Goal: Task Accomplishment & Management: Use online tool/utility

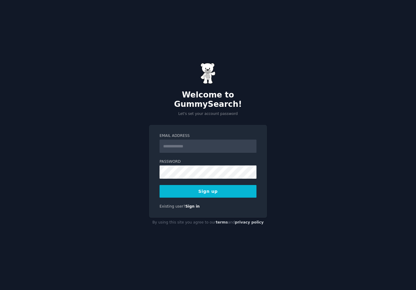
click at [189, 140] on input "Email Address" at bounding box center [208, 146] width 97 height 13
type input "**********"
click at [160, 179] on nordpass-icon at bounding box center [160, 179] width 0 height 0
click at [0, 290] on nordpass-autofill-portal at bounding box center [0, 290] width 0 height 0
click at [202, 189] on button "Sign up" at bounding box center [208, 191] width 97 height 13
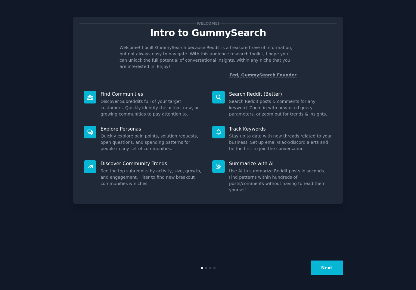
click at [0, 290] on nordpass-portal at bounding box center [0, 290] width 0 height 0
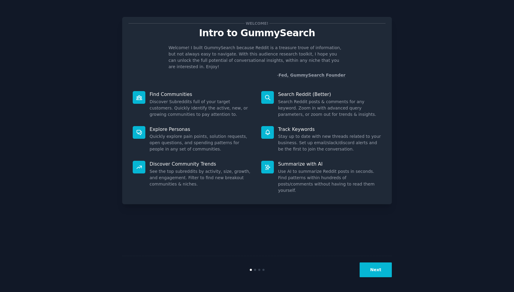
click at [375, 269] on button "Next" at bounding box center [376, 269] width 32 height 15
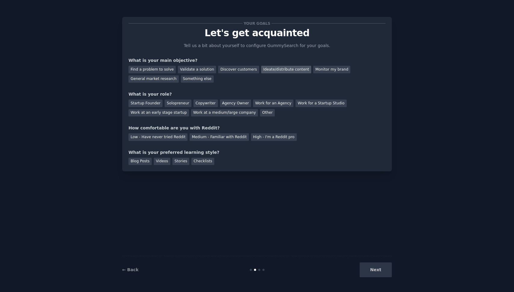
click at [268, 67] on div "Ideate/distribute content" at bounding box center [286, 70] width 50 height 8
click at [162, 67] on div "Find a problem to solve" at bounding box center [152, 70] width 47 height 8
click at [180, 103] on div "Solopreneur" at bounding box center [178, 103] width 27 height 8
click at [214, 139] on div "Medium - Familiar with Reddit" at bounding box center [219, 137] width 59 height 8
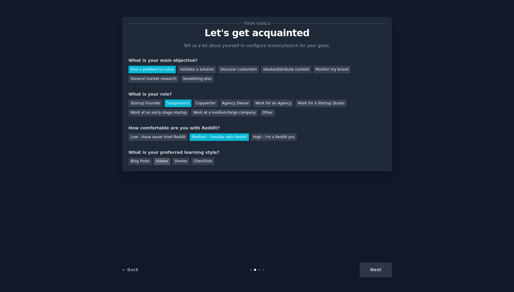
click at [162, 162] on div "Videos" at bounding box center [162, 162] width 17 height 8
click at [377, 273] on button "Next" at bounding box center [376, 269] width 32 height 15
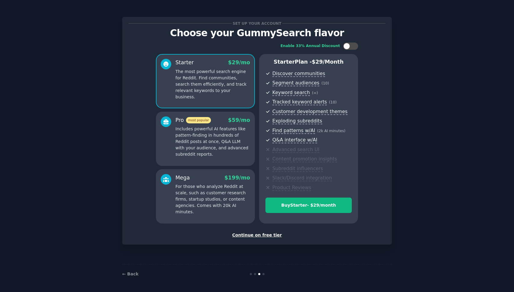
click at [259, 234] on div "Continue on free tier" at bounding box center [257, 235] width 257 height 6
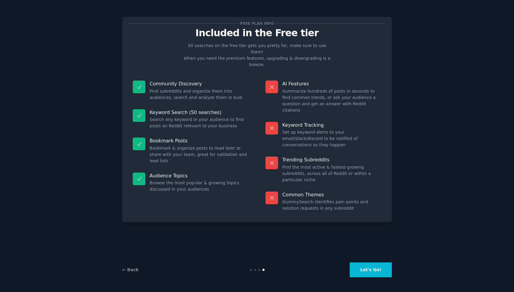
click at [373, 266] on button "Let's Go!" at bounding box center [371, 269] width 42 height 15
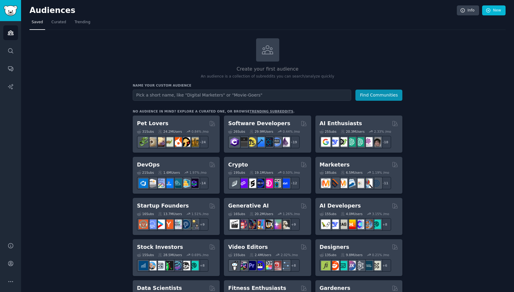
click at [157, 93] on input "text" at bounding box center [242, 94] width 219 height 11
type input "World Builders"
click at [382, 94] on button "Find Communities" at bounding box center [379, 94] width 47 height 11
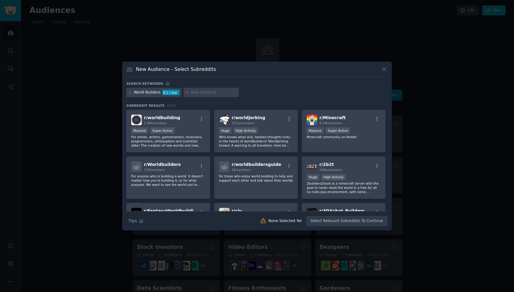
click at [198, 93] on input "text" at bounding box center [214, 92] width 46 height 5
type input "solo game developer"
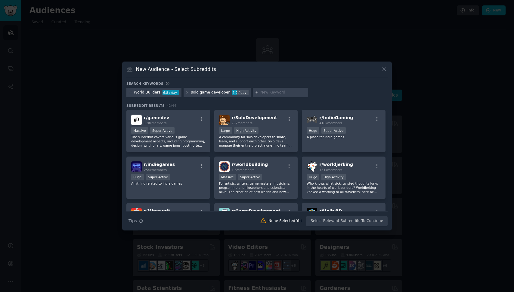
click at [261, 94] on input "text" at bounding box center [284, 92] width 46 height 5
click at [131, 92] on icon at bounding box center [130, 92] width 3 height 3
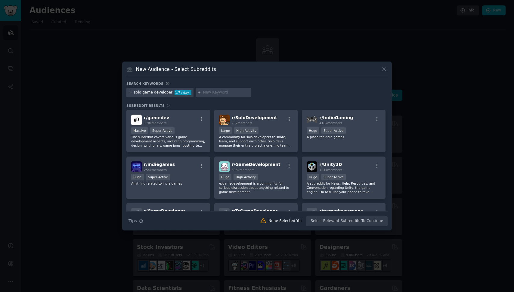
click at [131, 92] on icon at bounding box center [130, 92] width 3 height 3
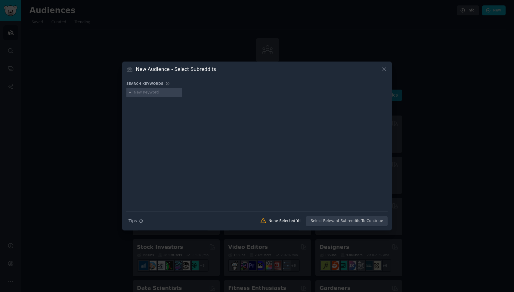
click at [142, 91] on input "text" at bounding box center [157, 92] width 46 height 5
type input "world building"
click at [194, 91] on input "text" at bounding box center [214, 92] width 46 height 5
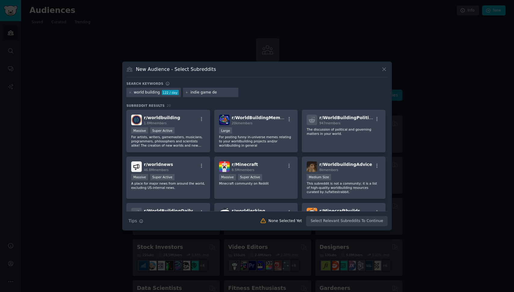
type input "indie game dev"
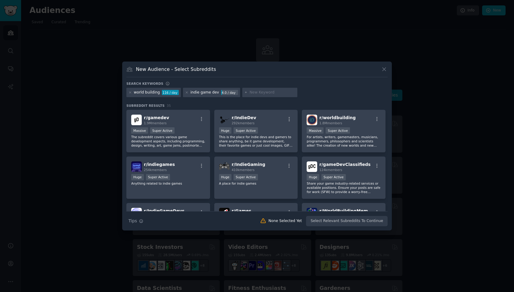
click at [214, 90] on div "indie game dev" at bounding box center [205, 92] width 29 height 5
click at [186, 92] on icon at bounding box center [187, 93] width 2 height 2
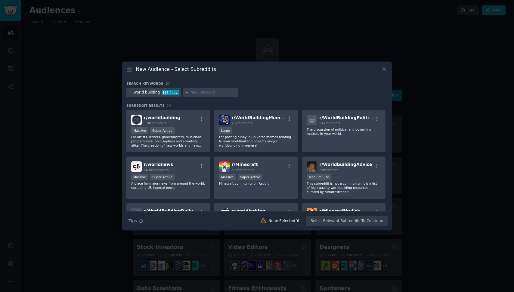
click at [201, 92] on input "text" at bounding box center [214, 92] width 46 height 5
type input "game development"
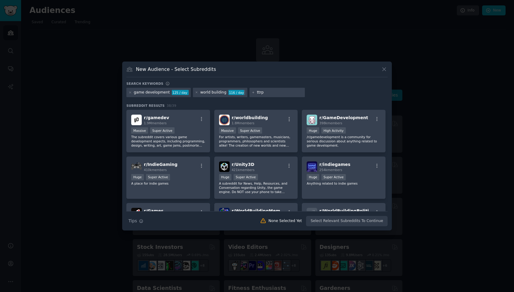
type input "ttrpg"
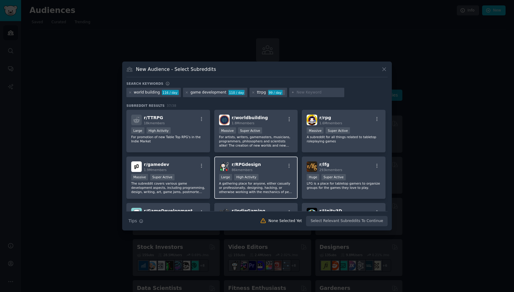
scroll to position [58, 0]
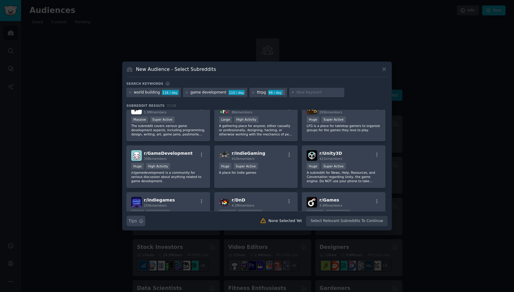
click at [141, 220] on icon "button" at bounding box center [141, 221] width 4 height 4
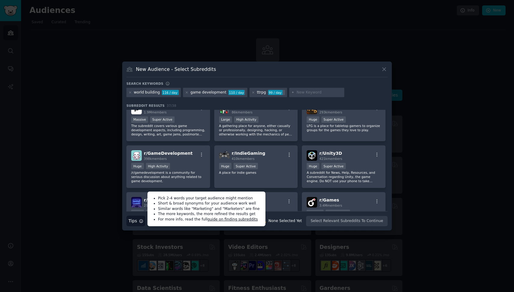
click at [143, 219] on button "Search Tips Tips" at bounding box center [135, 220] width 19 height 11
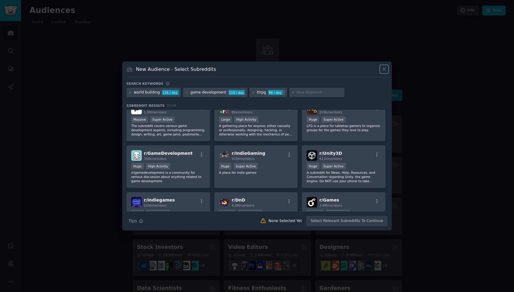
click at [382, 68] on icon at bounding box center [384, 69] width 6 height 6
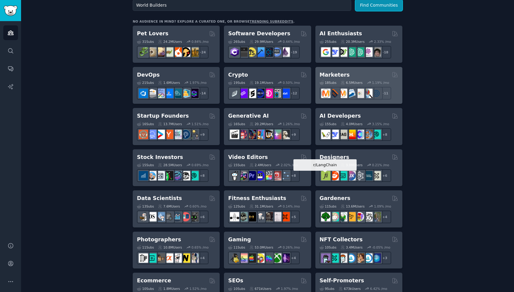
scroll to position [100, 0]
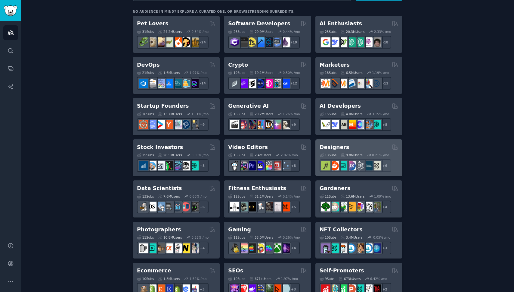
click at [371, 143] on div "Designers 13 Sub s 9.8M Users 0.21 % /mo r/uidesign, r/product_design, r/UXRese…" at bounding box center [359, 157] width 87 height 37
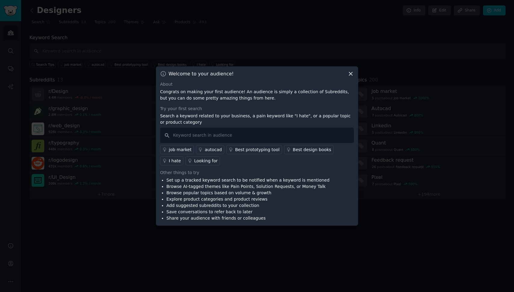
click at [181, 158] on div "I hate" at bounding box center [175, 161] width 12 height 6
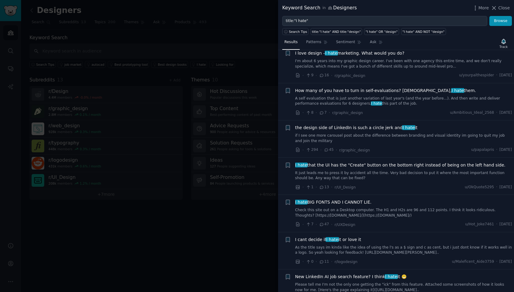
scroll to position [225, 0]
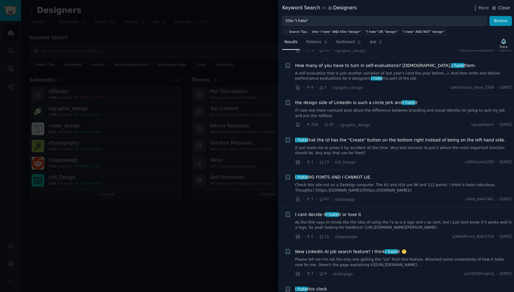
click at [416, 7] on button "Close" at bounding box center [500, 8] width 19 height 6
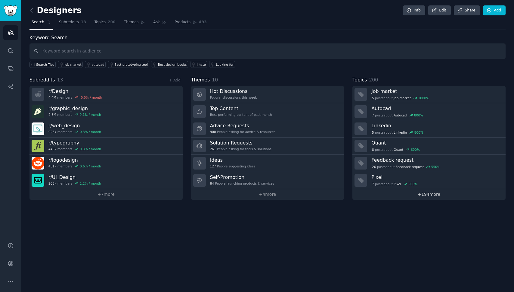
click at [390, 194] on link "+ 194 more" at bounding box center [429, 194] width 153 height 11
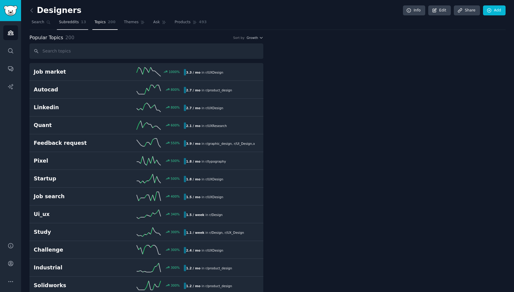
click at [73, 20] on span "Subreddits" at bounding box center [69, 22] width 20 height 5
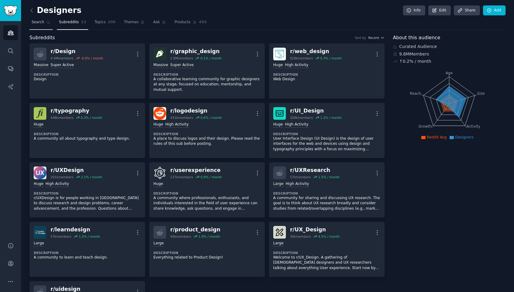
click at [37, 21] on span "Search" at bounding box center [38, 22] width 13 height 5
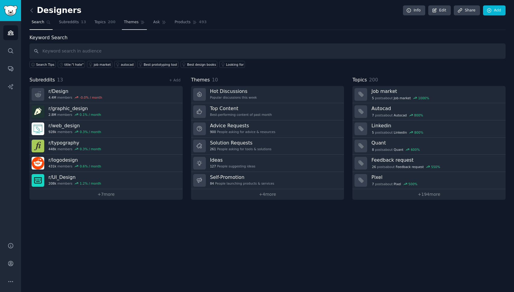
click at [131, 22] on span "Themes" at bounding box center [131, 22] width 15 height 5
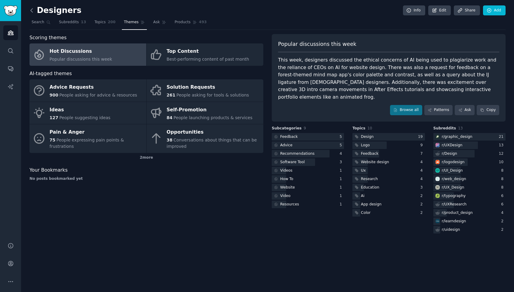
click at [33, 8] on icon at bounding box center [32, 10] width 6 height 6
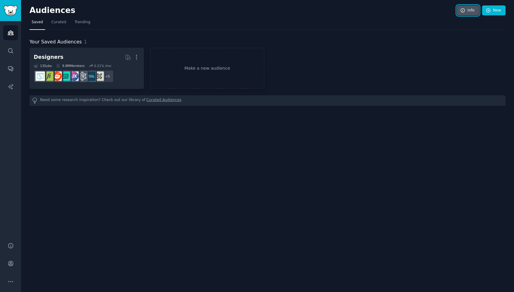
click at [416, 11] on link "Info" at bounding box center [468, 10] width 22 height 10
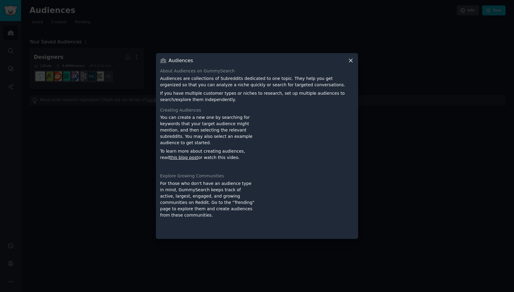
click at [351, 60] on icon at bounding box center [350, 60] width 3 height 3
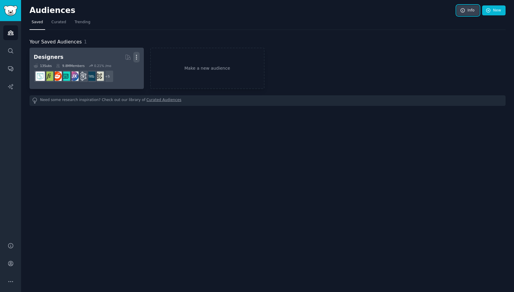
click at [135, 58] on icon "button" at bounding box center [136, 57] width 6 height 6
click at [51, 57] on div "Designers" at bounding box center [49, 57] width 30 height 8
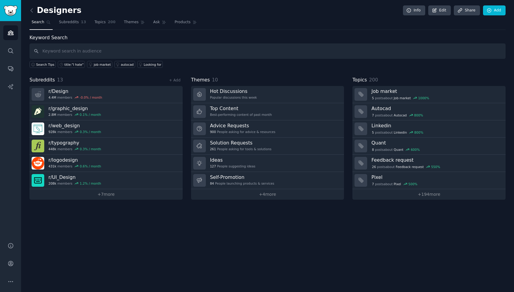
click at [58, 14] on h2 "Designers" at bounding box center [56, 11] width 52 height 10
click at [416, 8] on link "Edit" at bounding box center [440, 10] width 23 height 10
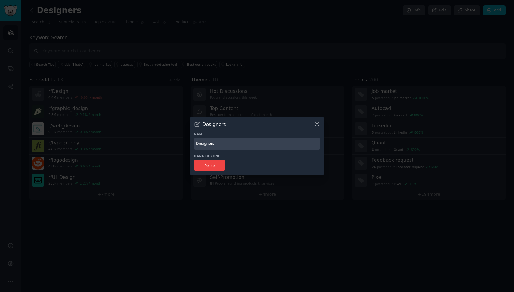
click at [317, 124] on icon at bounding box center [317, 124] width 3 height 3
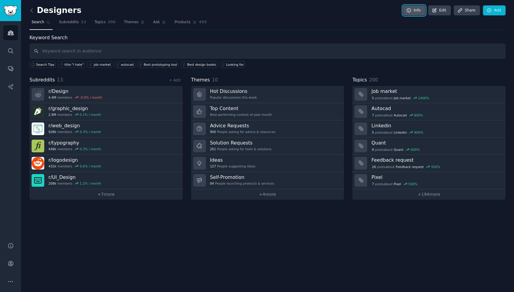
click at [416, 12] on link "Info" at bounding box center [414, 10] width 22 height 10
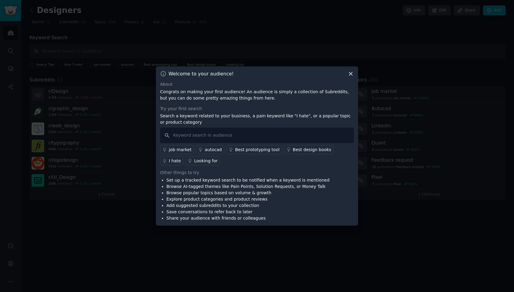
click at [349, 75] on icon at bounding box center [351, 73] width 6 height 6
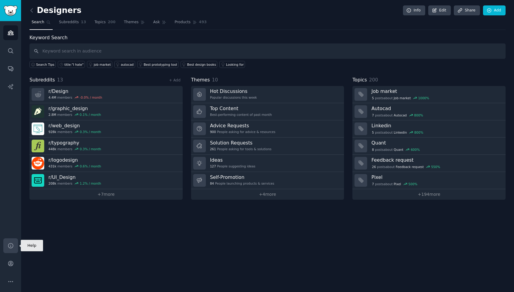
click at [10, 244] on icon "Sidebar" at bounding box center [11, 245] width 6 height 6
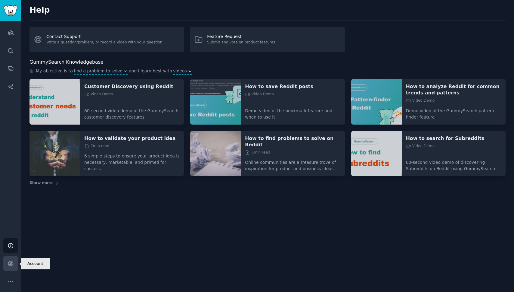
click at [10, 262] on icon "Sidebar" at bounding box center [10, 263] width 5 height 5
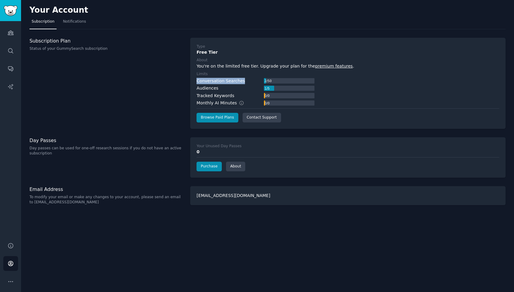
drag, startPoint x: 196, startPoint y: 81, endPoint x: 251, endPoint y: 81, distance: 54.8
click at [251, 81] on div "Type Free Tier About You're on the limited free tier. Upgrade your plan for the…" at bounding box center [348, 83] width 316 height 91
click at [76, 22] on span "Notifications" at bounding box center [74, 21] width 23 height 5
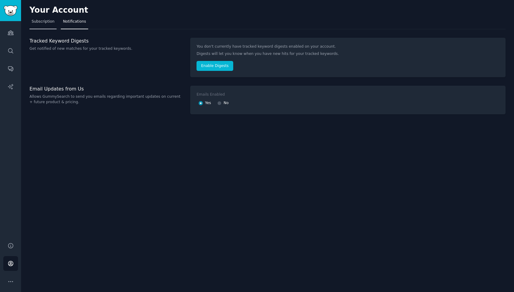
click at [37, 21] on span "Subscription" at bounding box center [43, 21] width 23 height 5
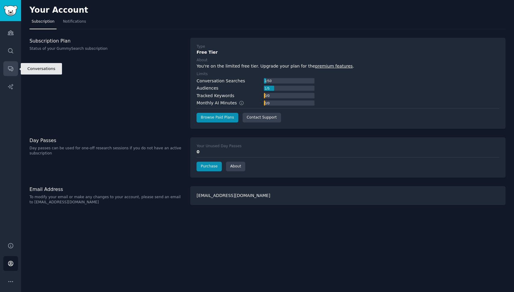
click at [9, 62] on link "Conversations" at bounding box center [10, 68] width 15 height 15
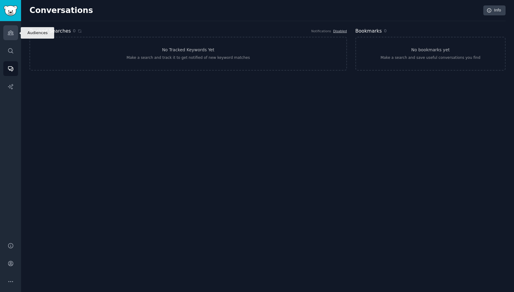
click at [11, 34] on icon "Sidebar" at bounding box center [11, 33] width 6 height 6
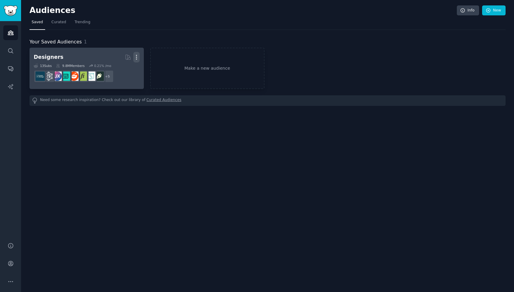
click at [137, 57] on icon "button" at bounding box center [136, 57] width 6 height 6
click at [115, 67] on p "Delete" at bounding box center [120, 70] width 14 height 6
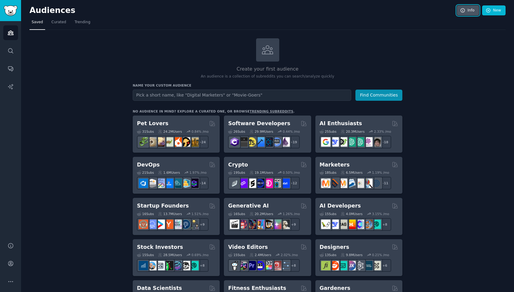
click at [416, 8] on icon at bounding box center [462, 10] width 5 height 5
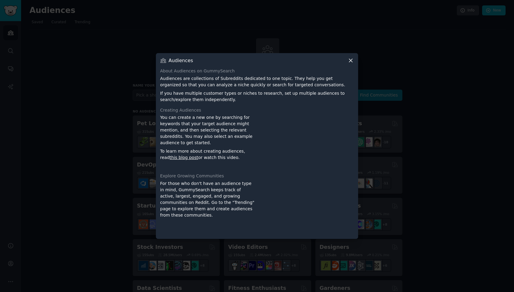
click at [347, 60] on div "Audiences" at bounding box center [257, 60] width 194 height 6
click at [352, 61] on icon at bounding box center [350, 60] width 3 height 3
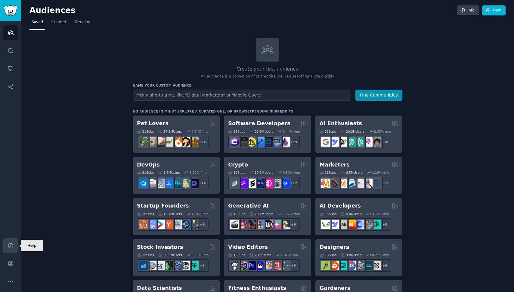
click at [14, 246] on icon "Sidebar" at bounding box center [11, 245] width 6 height 6
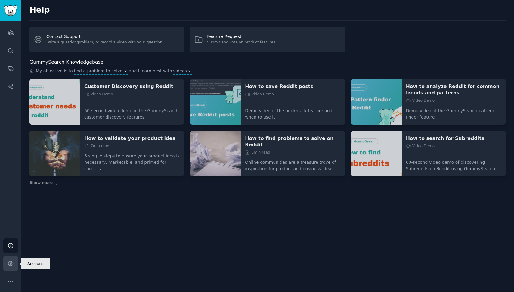
click at [10, 268] on link "Account" at bounding box center [10, 263] width 15 height 15
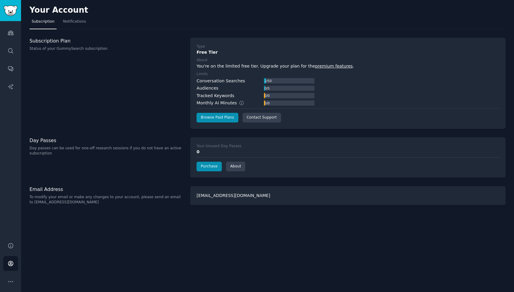
click at [253, 239] on div "Your Account Subscription Notifications Subscription Plan Status of your GummyS…" at bounding box center [267, 146] width 493 height 292
click at [14, 35] on link "Audiences" at bounding box center [10, 32] width 15 height 15
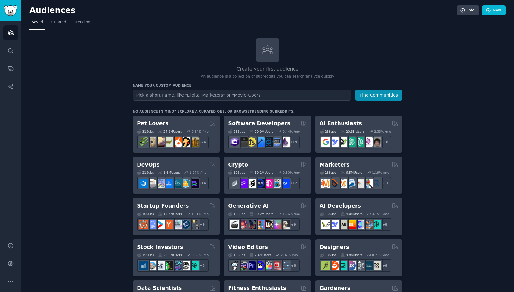
click at [58, 17] on div "Audiences Info New" at bounding box center [268, 11] width 476 height 12
click at [59, 20] on span "Curated" at bounding box center [58, 22] width 15 height 5
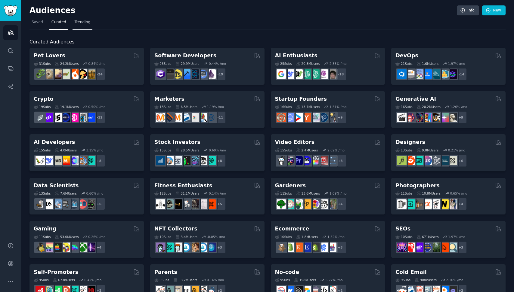
click at [80, 22] on span "Trending" at bounding box center [83, 22] width 16 height 5
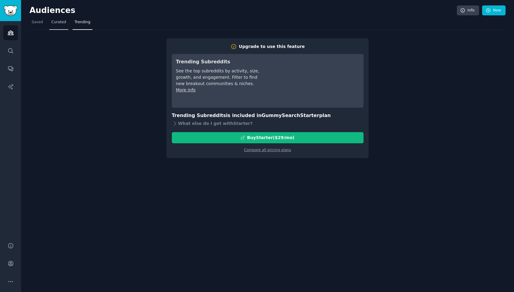
click at [57, 23] on span "Curated" at bounding box center [58, 22] width 15 height 5
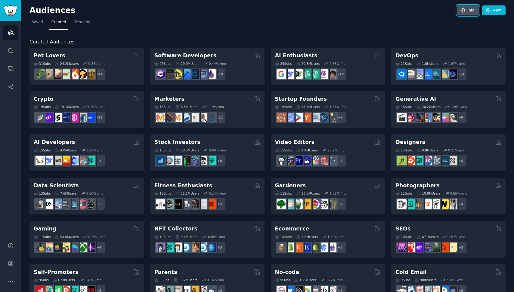
click at [416, 12] on link "Info" at bounding box center [468, 10] width 22 height 10
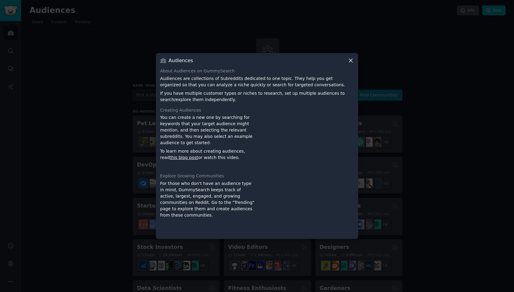
click at [416, 12] on div at bounding box center [257, 146] width 514 height 292
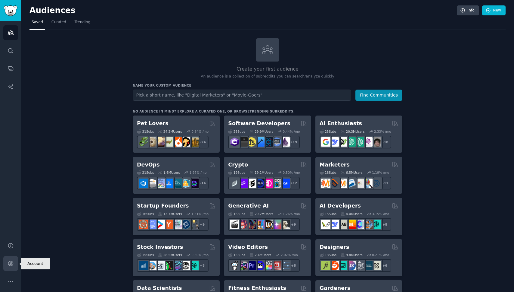
click at [13, 264] on icon "Sidebar" at bounding box center [10, 263] width 5 height 5
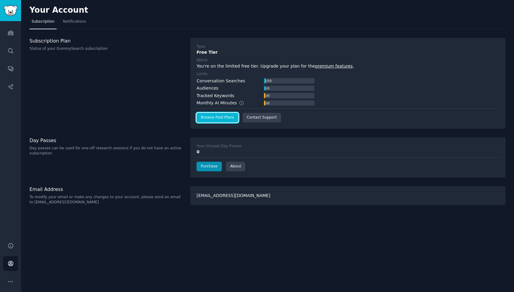
click at [211, 118] on link "Browse Paid Plans" at bounding box center [218, 118] width 42 height 10
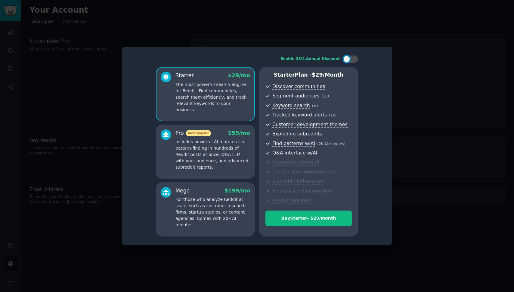
click at [390, 32] on div at bounding box center [257, 146] width 514 height 292
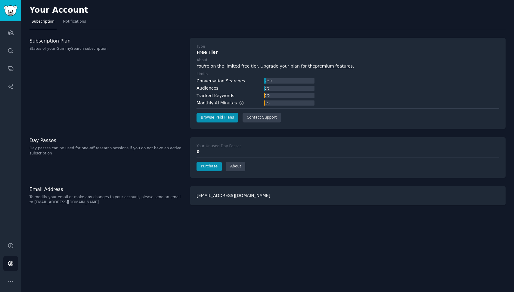
click at [11, 25] on div "Audiences Search Conversations AI Reports" at bounding box center [10, 128] width 21 height 214
click at [12, 30] on icon "Sidebar" at bounding box center [11, 33] width 6 height 6
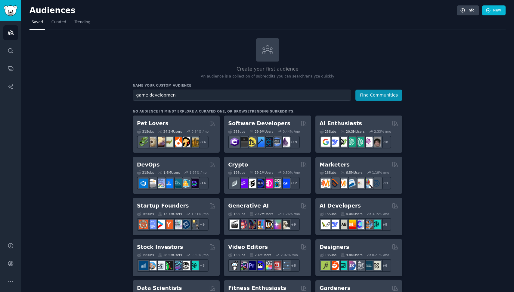
type input "game development"
drag, startPoint x: 187, startPoint y: 93, endPoint x: 50, endPoint y: 108, distance: 137.5
drag, startPoint x: 175, startPoint y: 96, endPoint x: 70, endPoint y: 96, distance: 104.8
